Goal: Entertainment & Leisure: Consume media (video, audio)

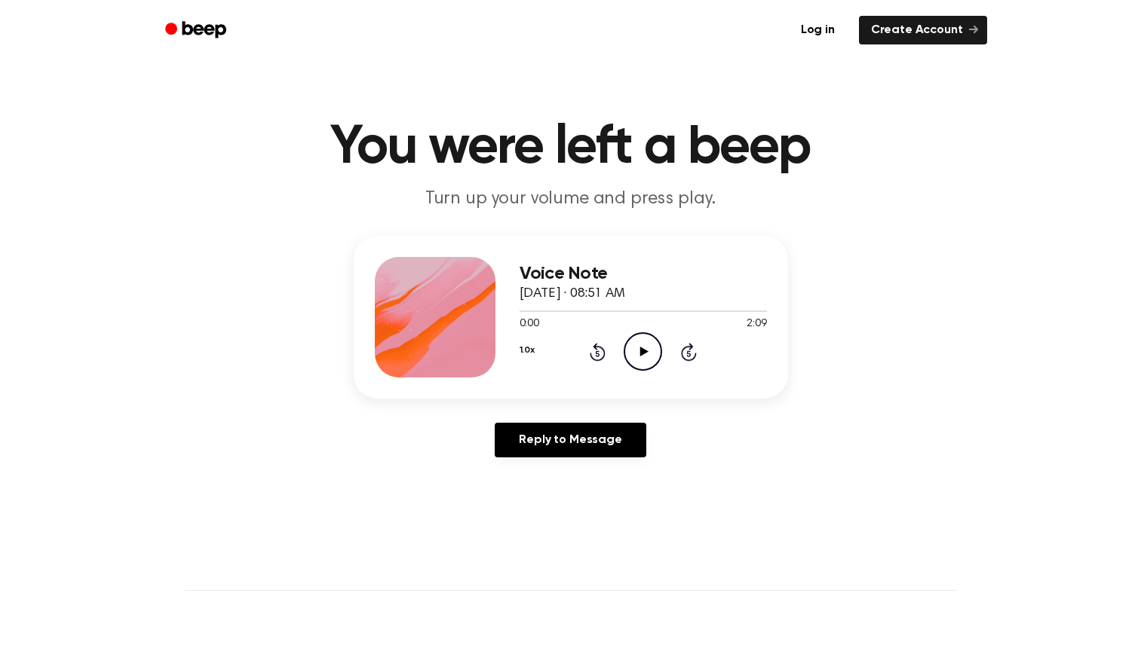
click at [652, 347] on icon "Play Audio" at bounding box center [643, 351] width 38 height 38
click at [639, 357] on icon "Play Audio" at bounding box center [643, 351] width 38 height 38
click at [644, 348] on icon "Play Audio" at bounding box center [643, 351] width 38 height 38
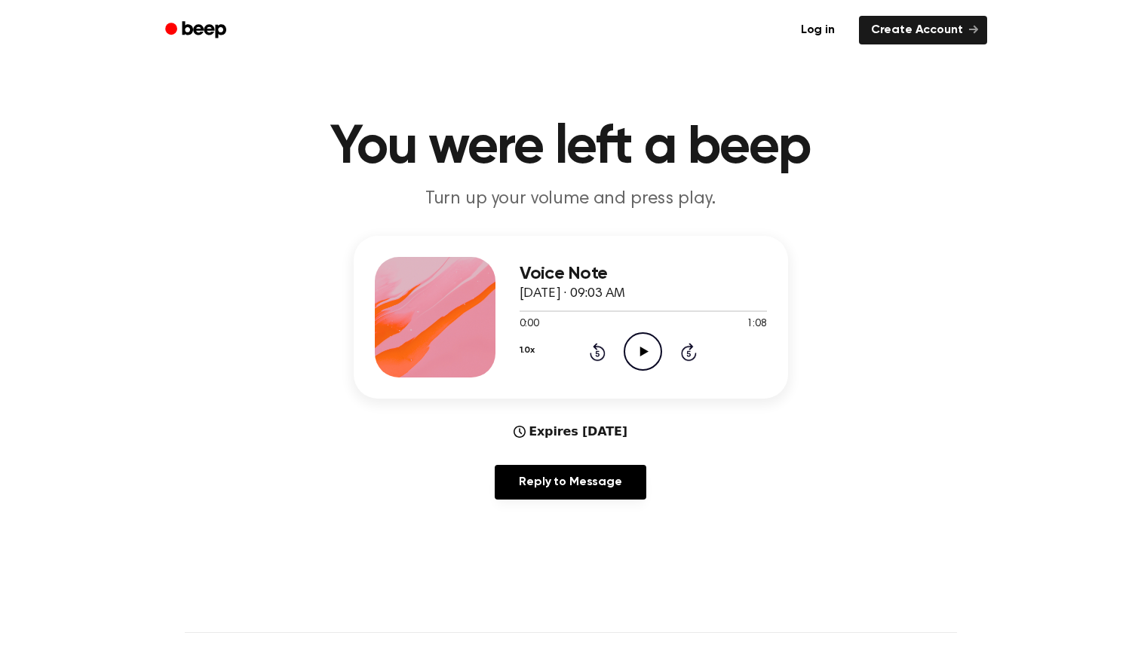
click at [634, 357] on icon "Play Audio" at bounding box center [643, 351] width 38 height 38
